Goal: Find specific page/section: Find specific page/section

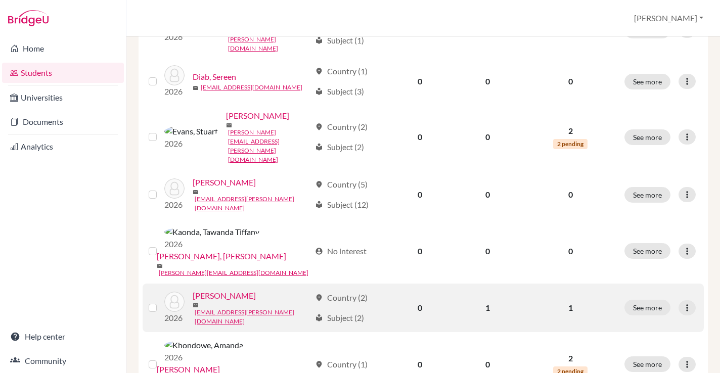
scroll to position [474, 0]
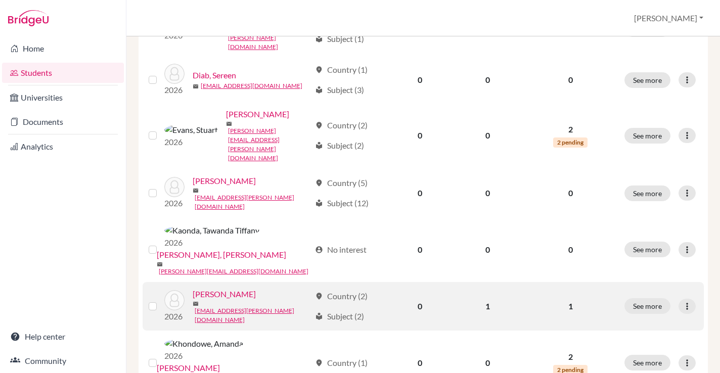
click at [245, 288] on link "[PERSON_NAME]" at bounding box center [224, 294] width 63 height 12
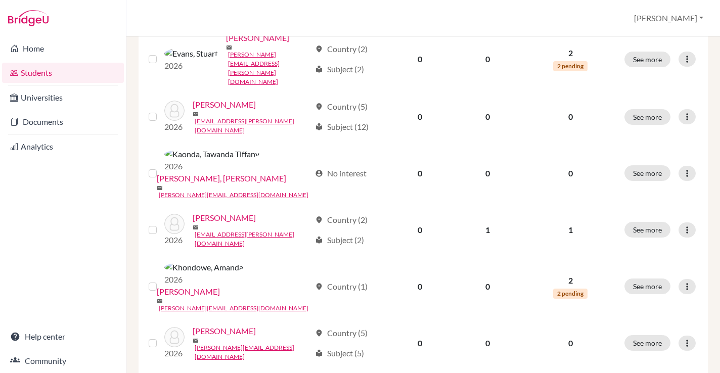
scroll to position [550, 0]
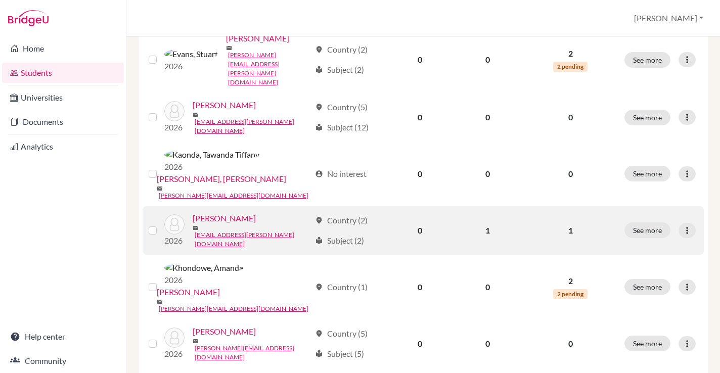
click at [244, 212] on link "[PERSON_NAME]" at bounding box center [224, 218] width 63 height 12
click at [228, 212] on link "[PERSON_NAME]" at bounding box center [224, 218] width 63 height 12
click at [241, 212] on link "[PERSON_NAME]" at bounding box center [224, 218] width 63 height 12
click at [645, 222] on button "See more" at bounding box center [647, 230] width 46 height 16
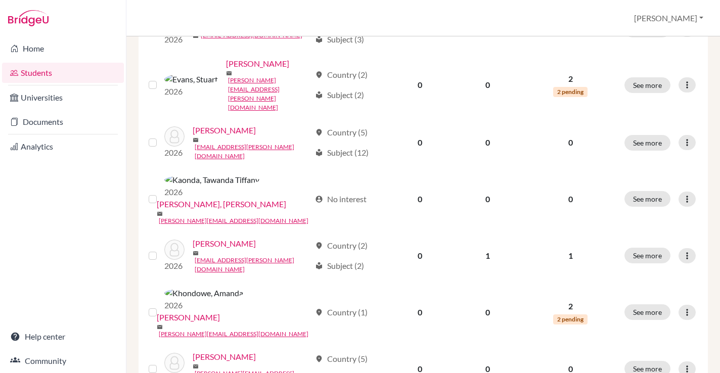
scroll to position [524, 0]
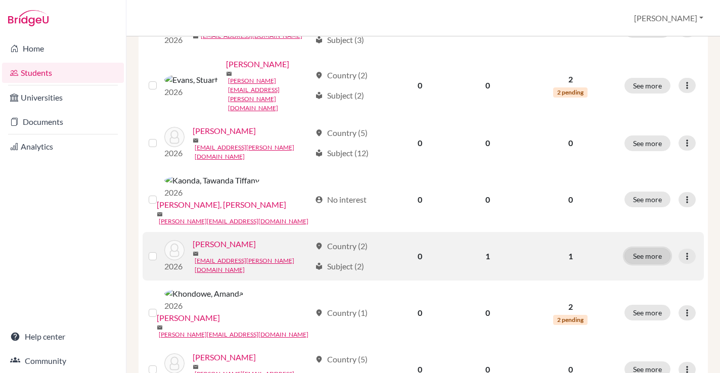
click at [650, 248] on button "See more" at bounding box center [647, 256] width 46 height 16
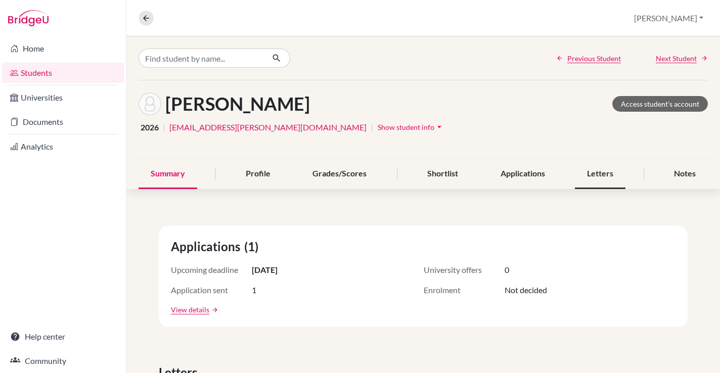
click at [590, 173] on div "Letters" at bounding box center [600, 174] width 51 height 30
